Goal: Information Seeking & Learning: Learn about a topic

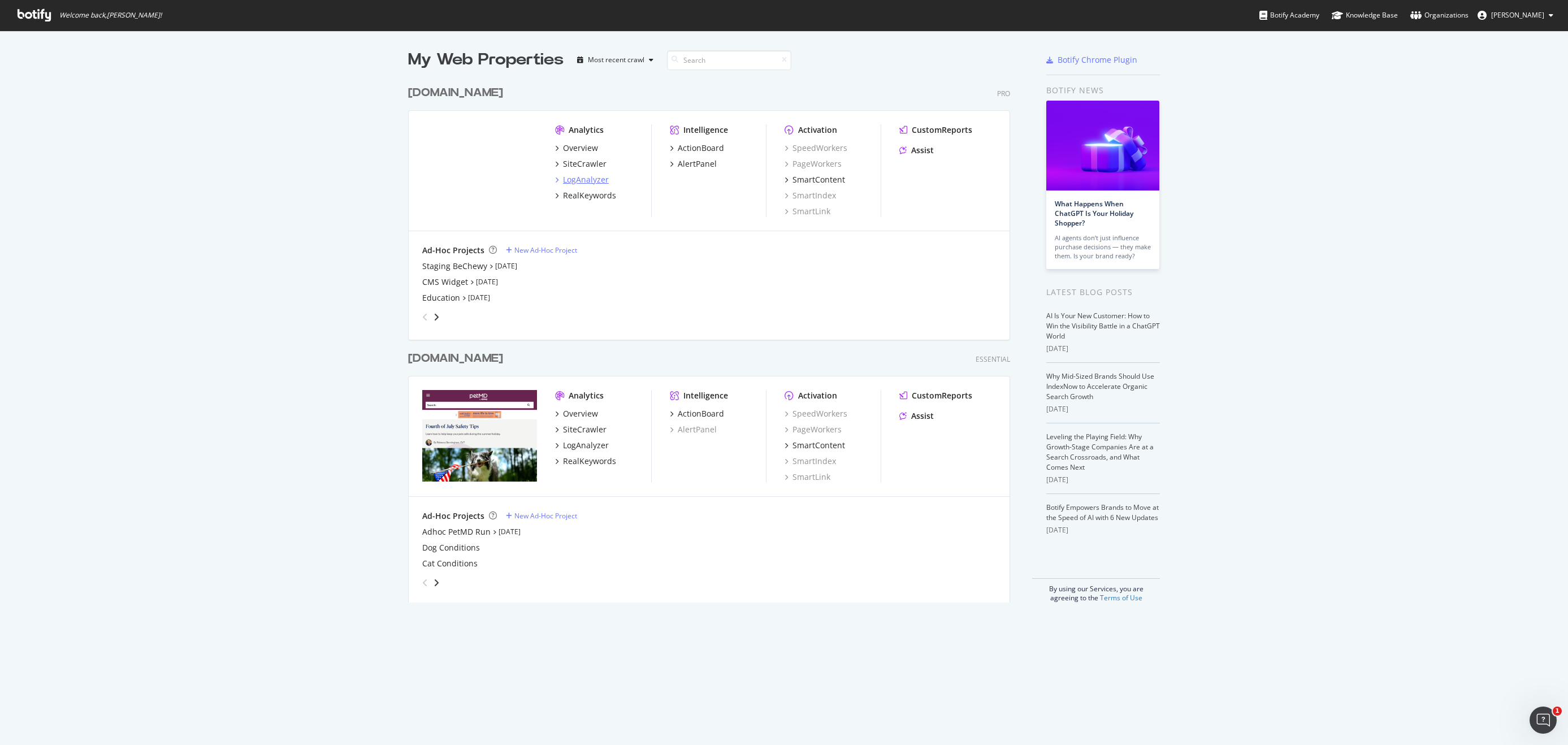
click at [592, 182] on div "LogAnalyzer" at bounding box center [585, 180] width 45 height 12
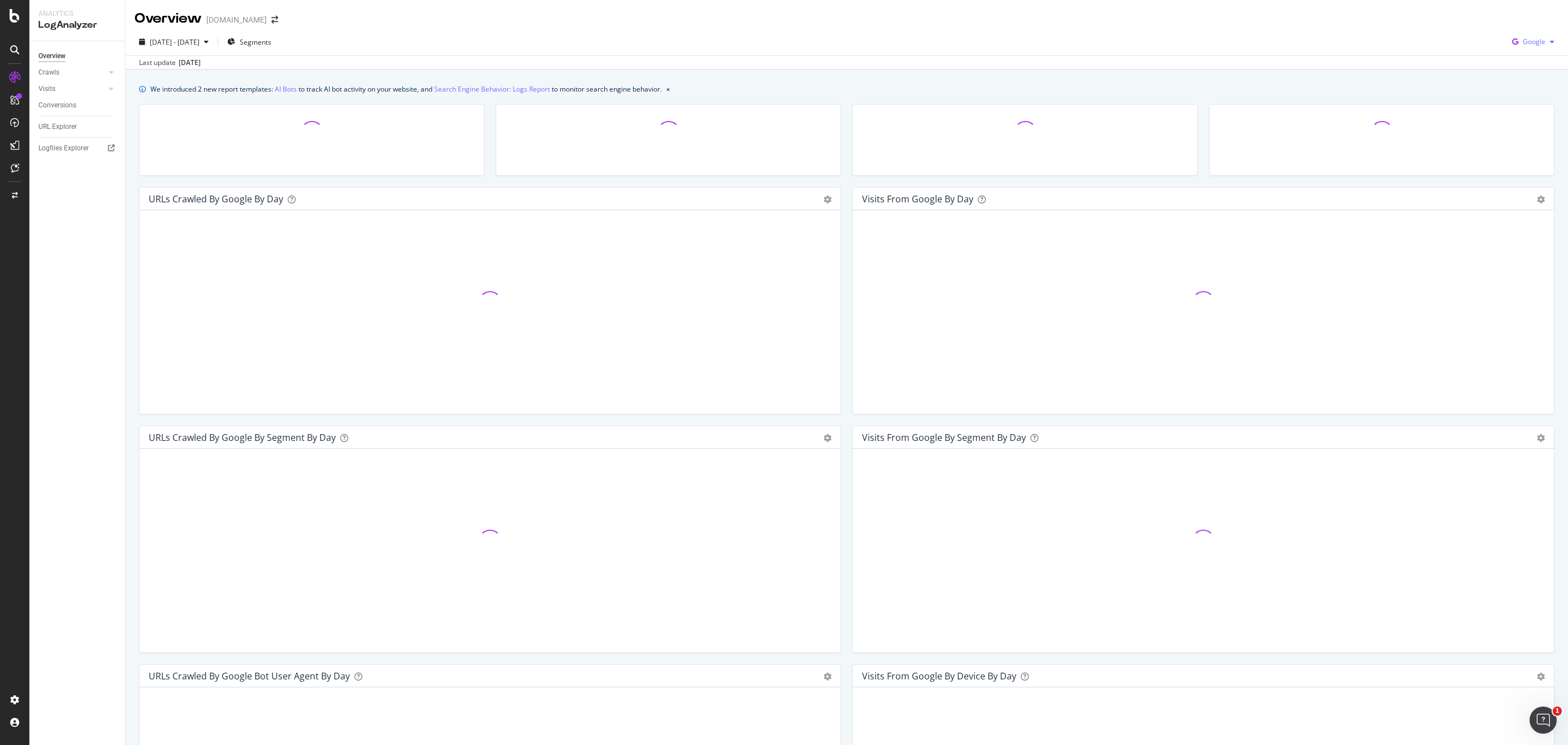
click at [1541, 40] on span "Google" at bounding box center [1534, 41] width 22 height 9
click at [1530, 105] on span "OpenAI" at bounding box center [1534, 106] width 42 height 10
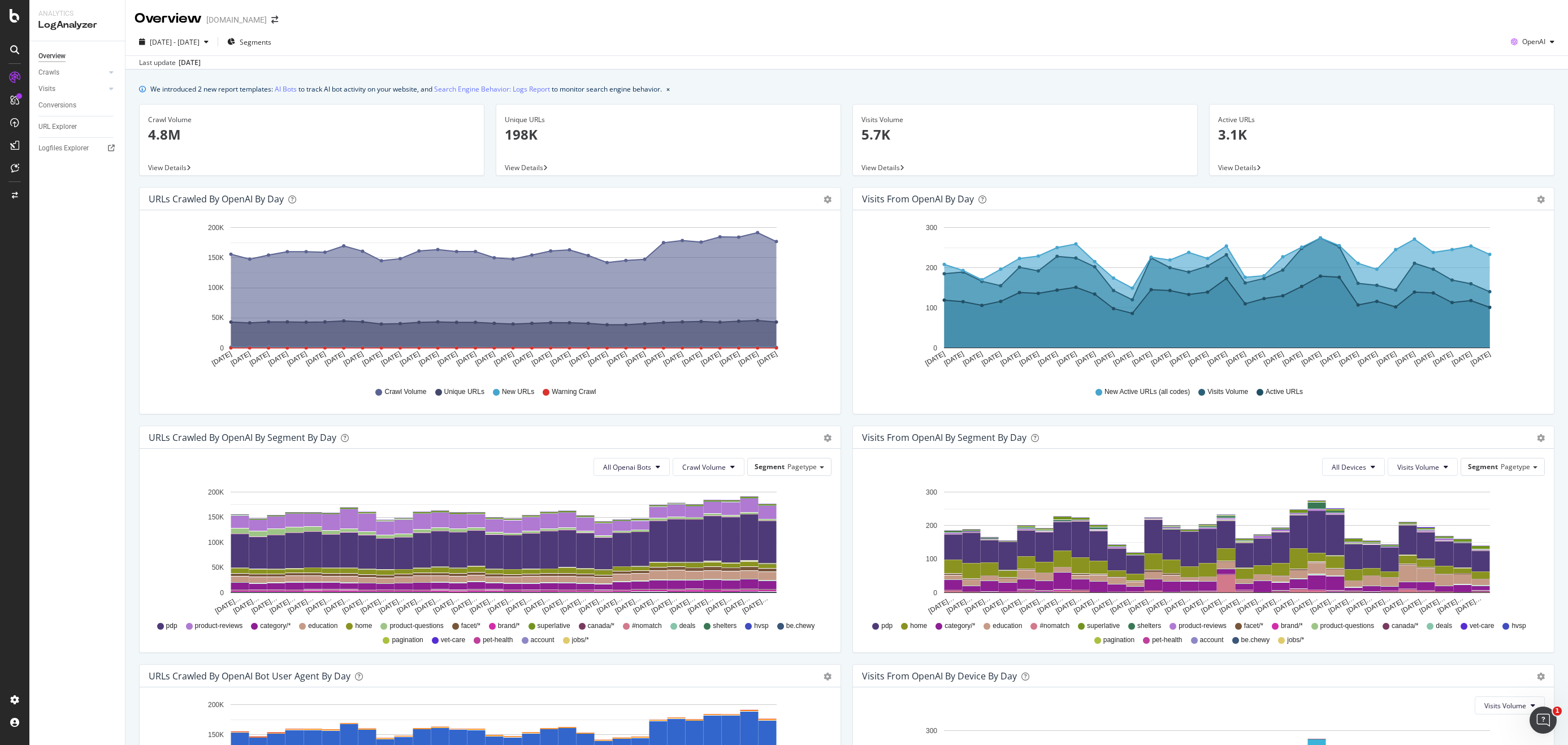
click at [1212, 393] on span "Visits Volume" at bounding box center [1227, 392] width 40 height 9
click at [1534, 39] on span "OpenAI" at bounding box center [1534, 41] width 23 height 9
click at [1530, 66] on span "Google" at bounding box center [1534, 64] width 42 height 10
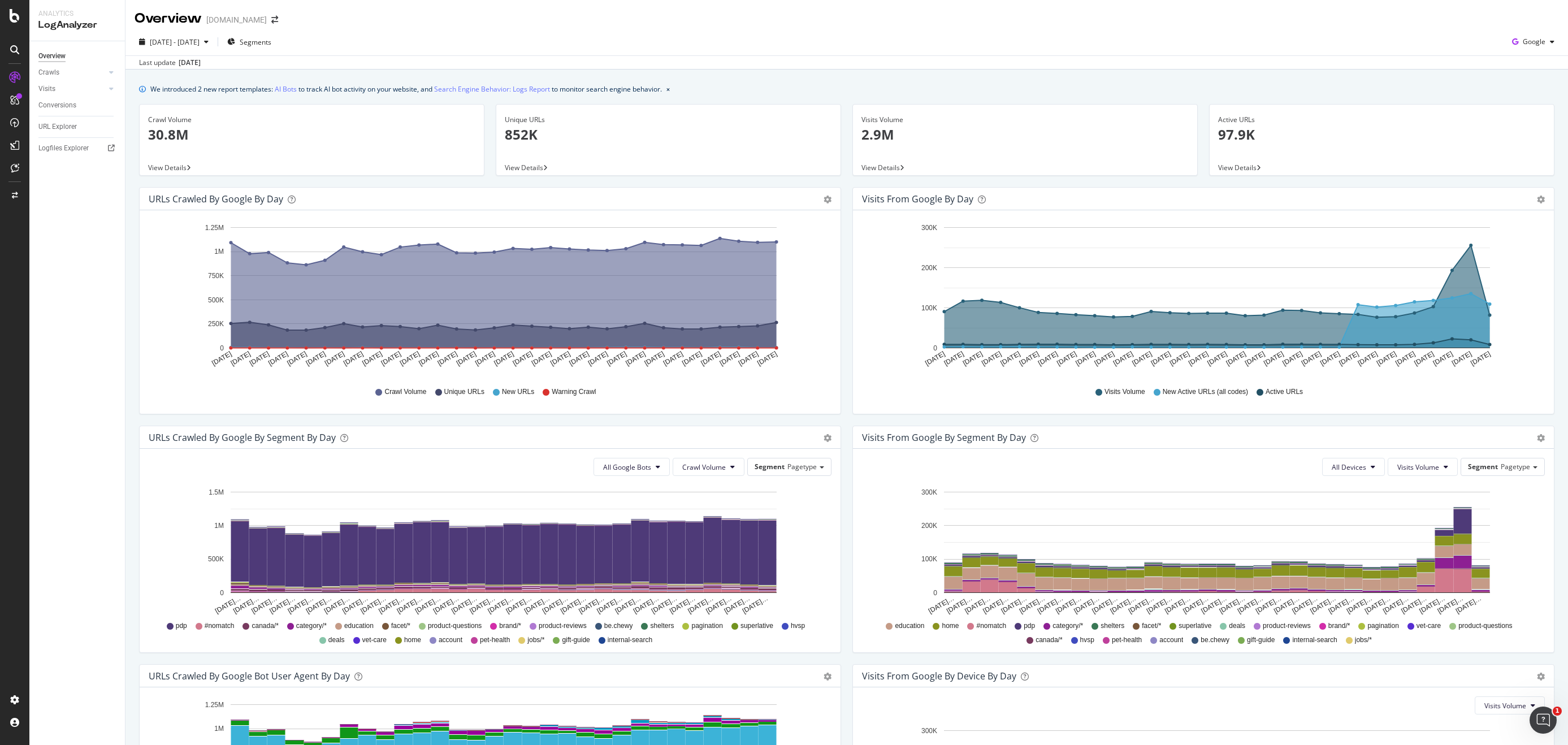
click at [1090, 71] on div "We introduced 2 new report templates: AI Bots to track AI bot activity on your …" at bounding box center [846, 506] width 1442 height 873
click at [1490, 304] on circle "A chart." at bounding box center [1490, 304] width 4 height 4
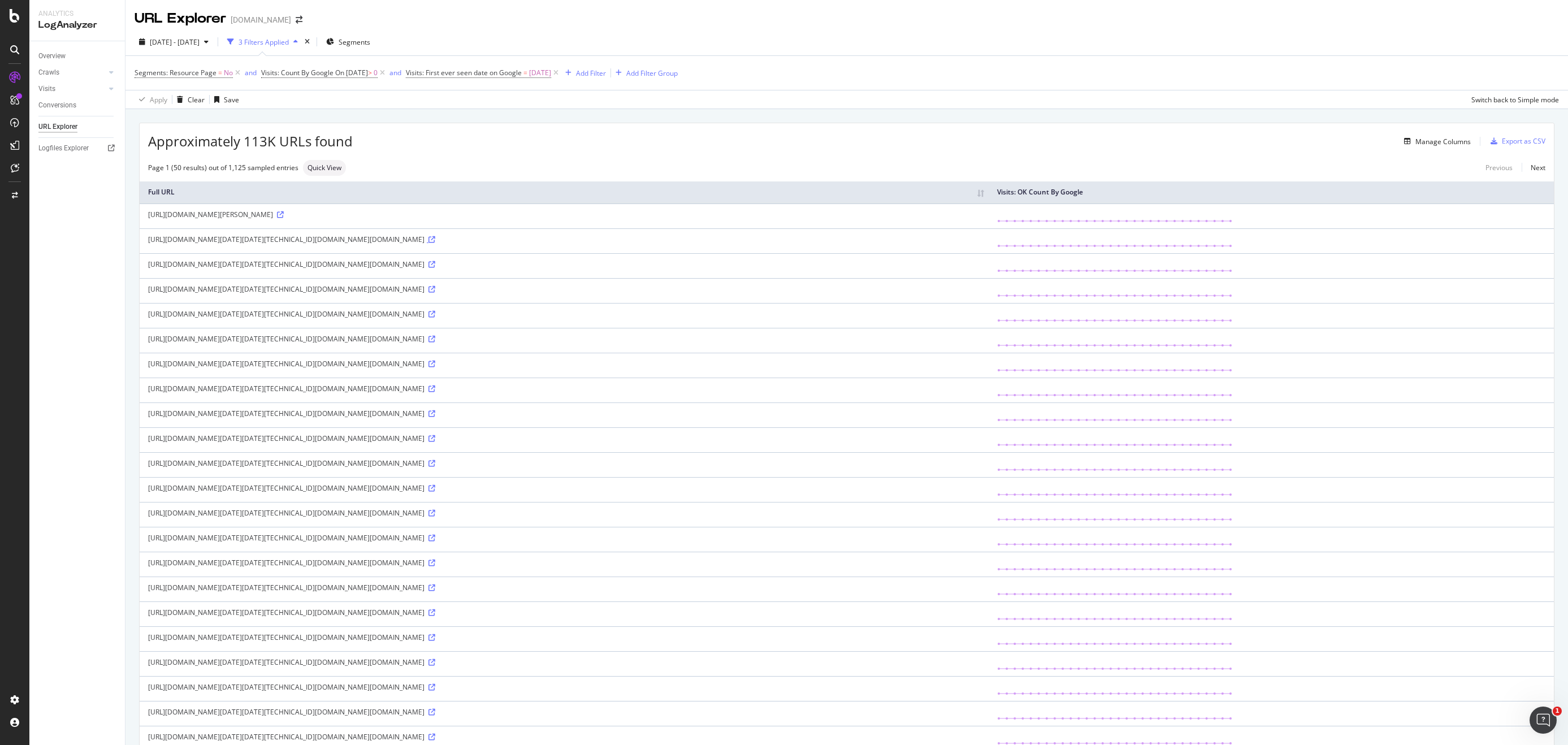
click at [435, 243] on icon at bounding box center [432, 239] width 6 height 6
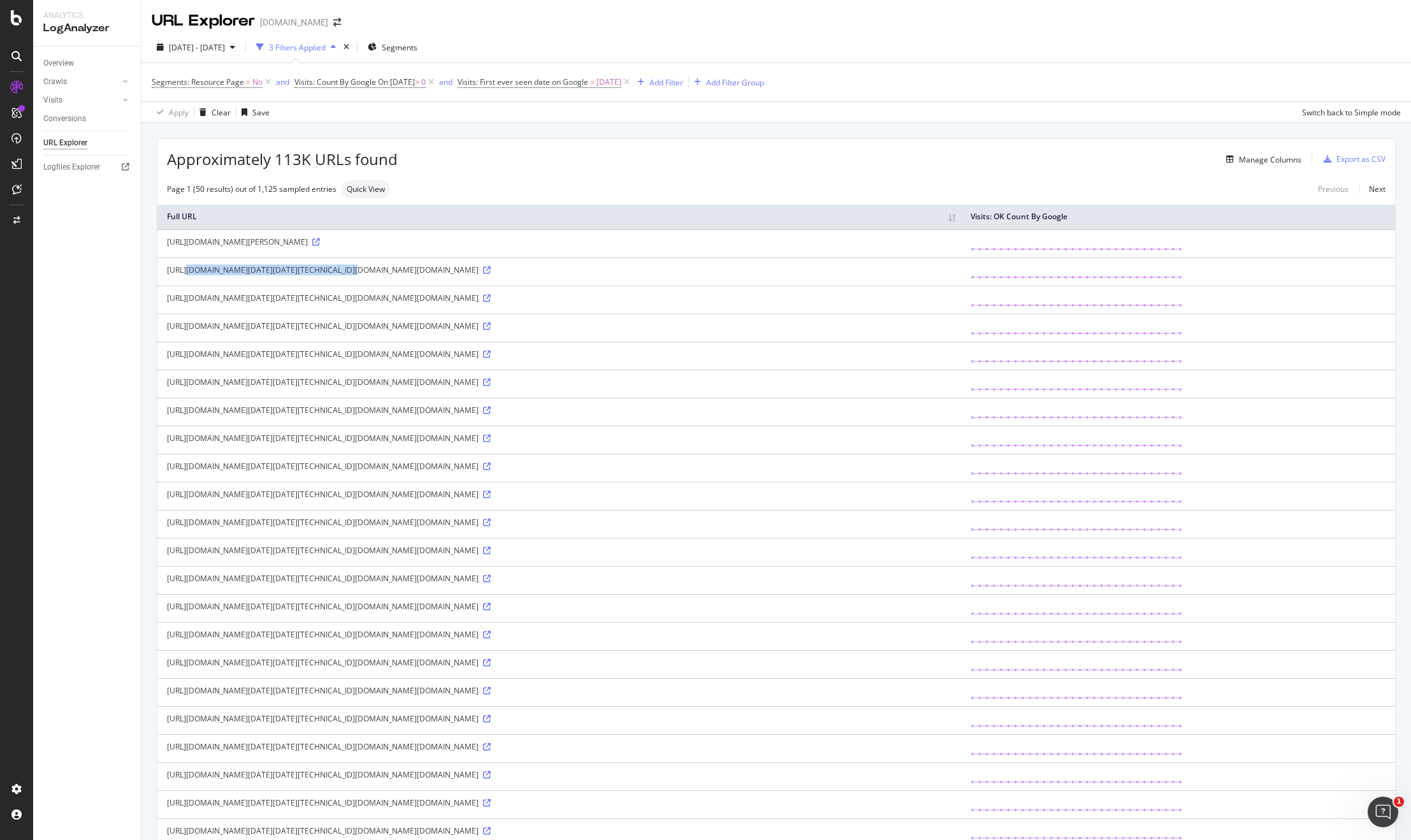
drag, startPoint x: 321, startPoint y: 270, endPoint x: 163, endPoint y: 268, distance: 158.0
click at [163, 268] on td "[URL][DOMAIN_NAME][DATE][DATE][TECHNICAL_ID][DOMAIN_NAME][DOMAIN_NAME]" at bounding box center [560, 272] width 803 height 28
copy div "[URL][DOMAIN_NAME]"
click at [490, 274] on icon at bounding box center [486, 269] width 7 height 7
